Goal: Use online tool/utility

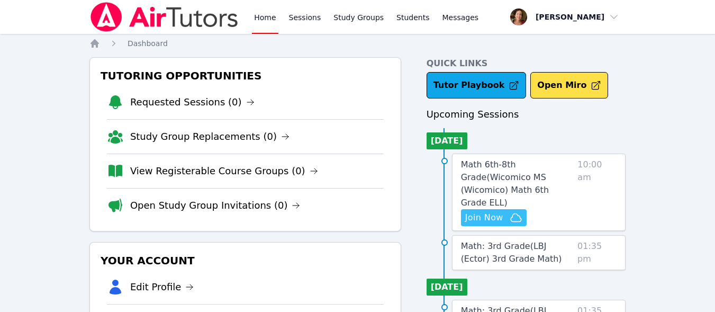
click at [483, 211] on span "Join Now" at bounding box center [484, 217] width 38 height 13
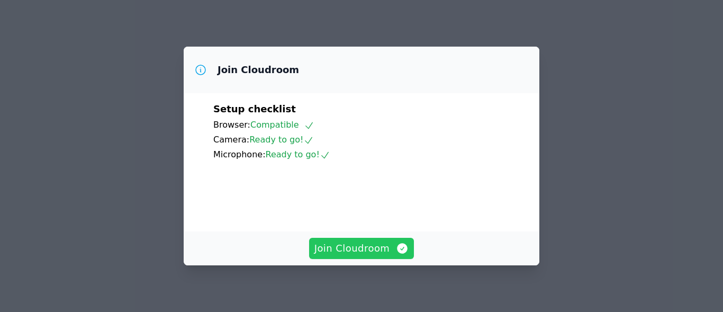
click at [388, 254] on span "Join Cloudroom" at bounding box center [361, 248] width 95 height 15
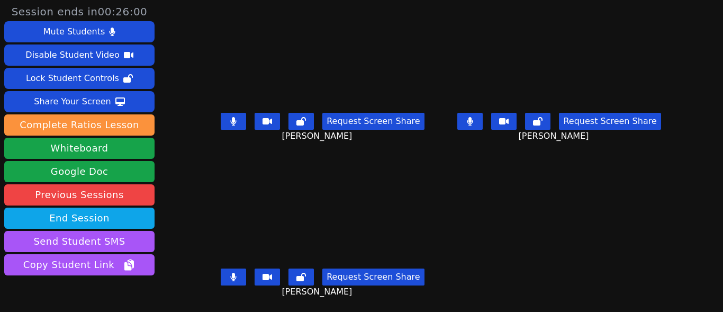
click at [203, 251] on div "Session ends in 00:26:00 Mute Students Disable Student Video Lock Student Contr…" at bounding box center [361, 156] width 723 height 312
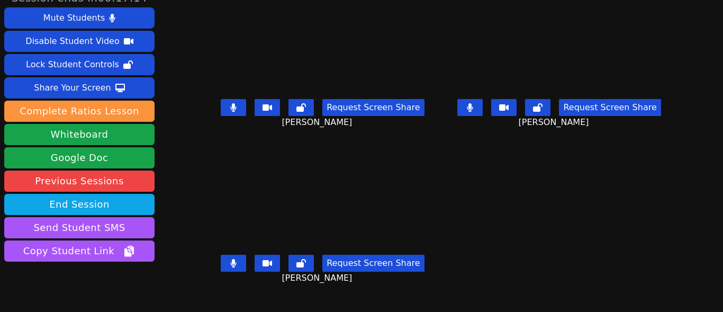
scroll to position [12, 0]
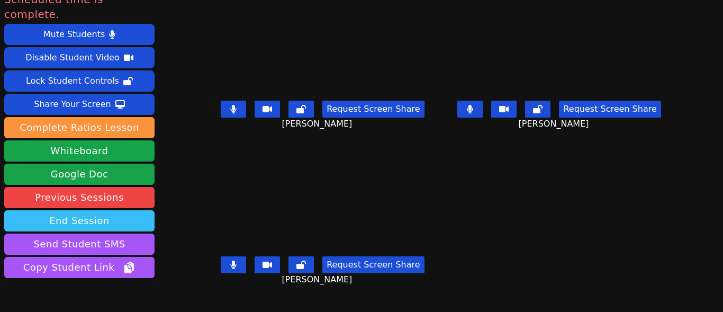
click at [100, 210] on button "End Session" at bounding box center [79, 220] width 150 height 21
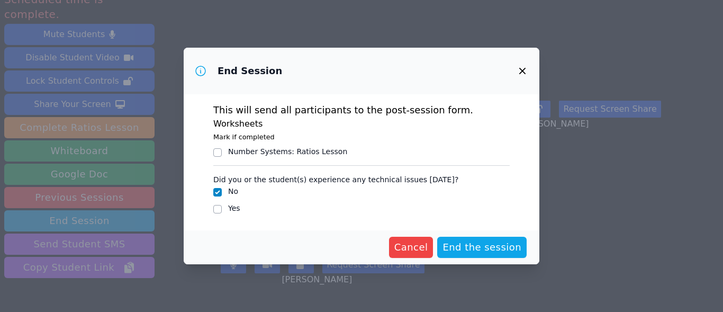
click at [523, 67] on icon "button" at bounding box center [522, 71] width 13 height 13
